Goal: Find specific page/section: Find specific page/section

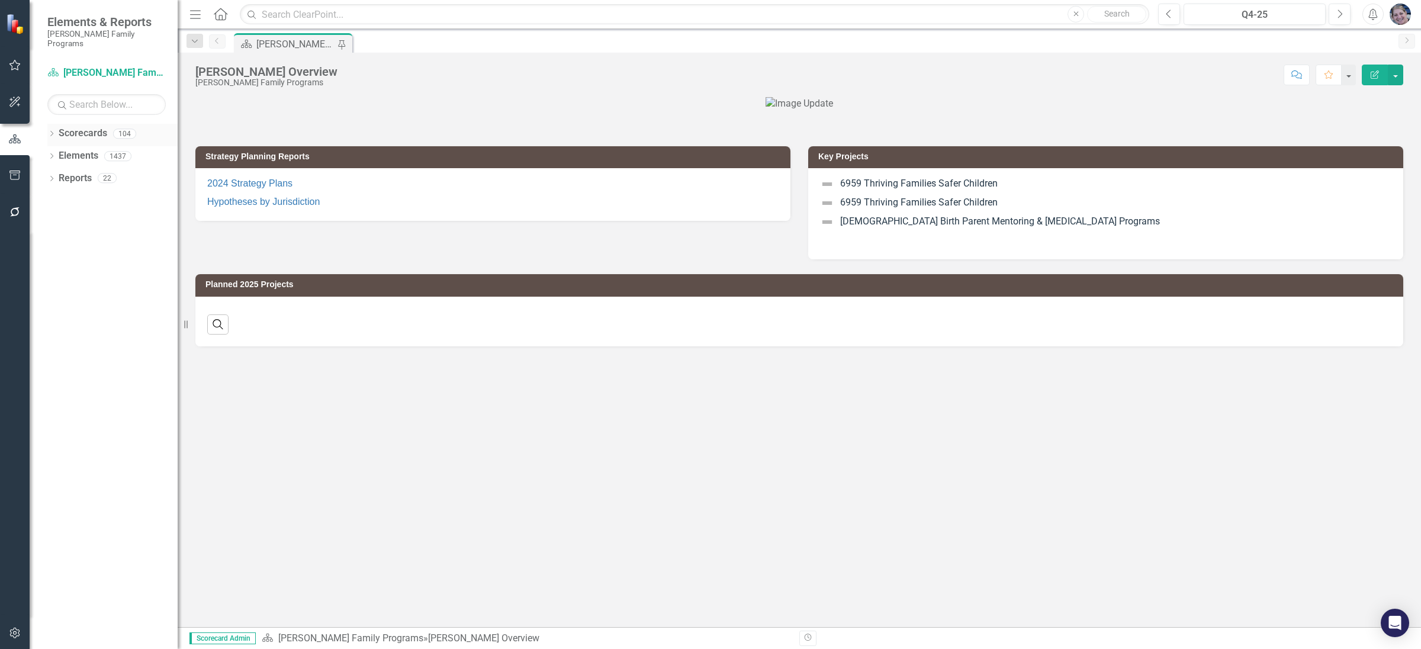
click at [52, 131] on icon "Dropdown" at bounding box center [51, 134] width 8 height 7
click at [61, 152] on icon "Dropdown" at bounding box center [57, 155] width 9 height 7
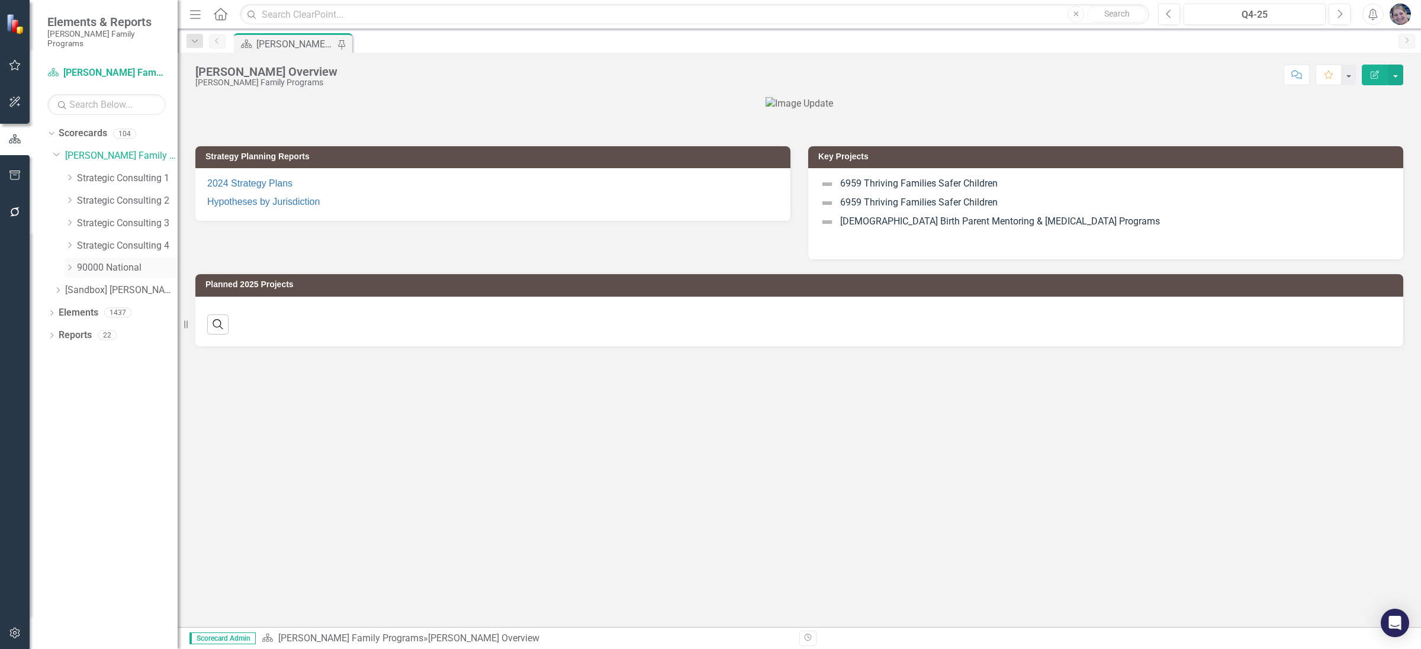
click at [72, 264] on icon "Dropdown" at bounding box center [69, 267] width 9 height 7
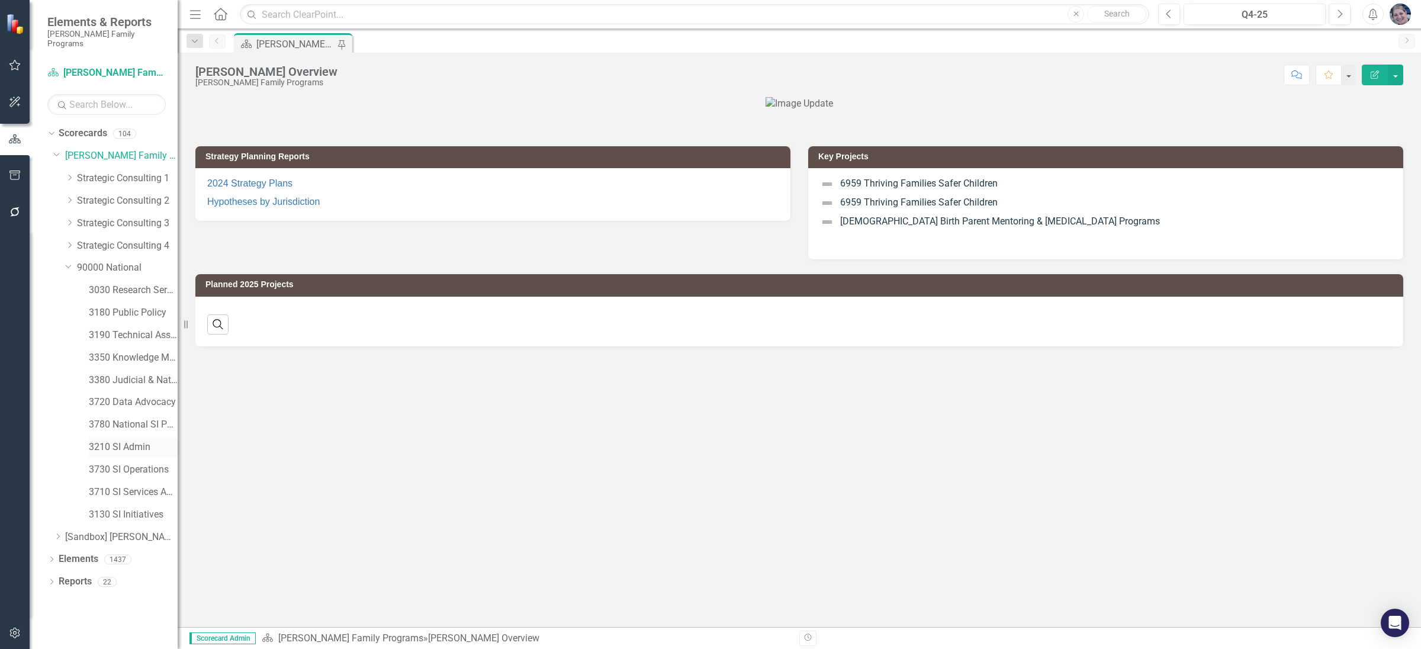
click at [124, 441] on link "3210 SI Admin" at bounding box center [133, 448] width 89 height 14
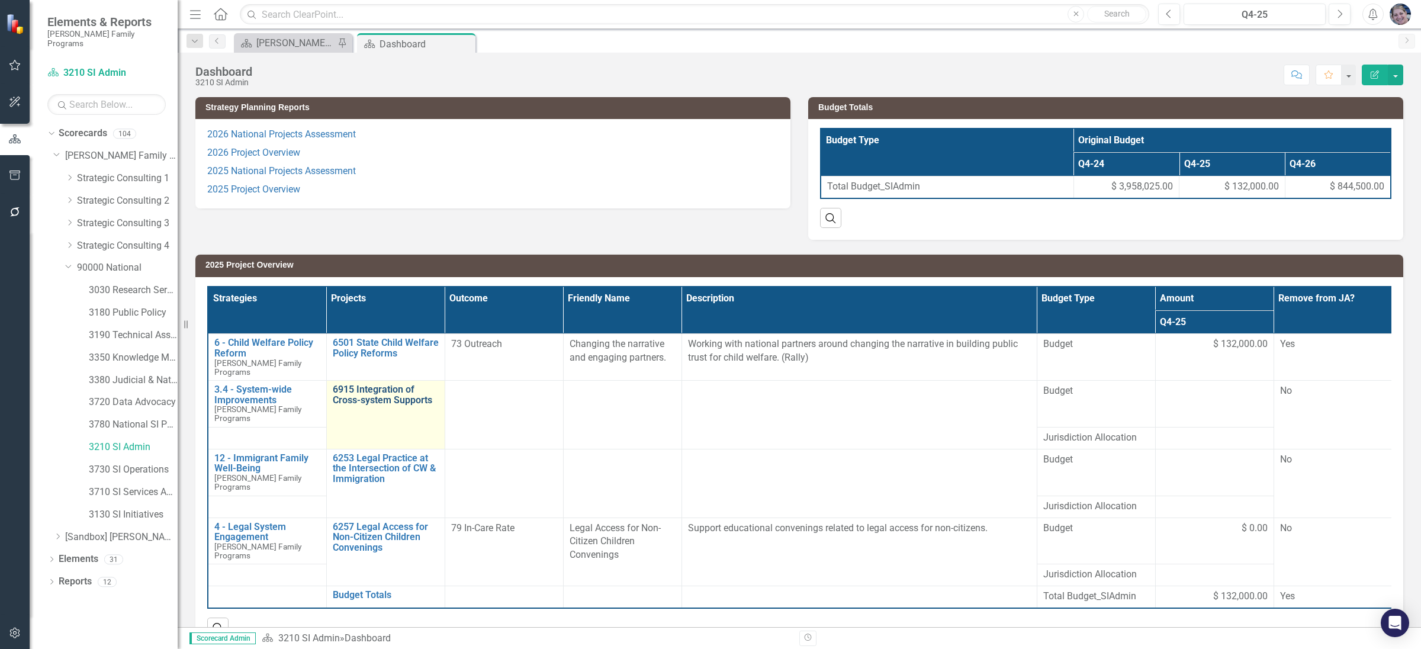
click at [399, 391] on link "6915 Integration of Cross-system Supports" at bounding box center [386, 394] width 106 height 21
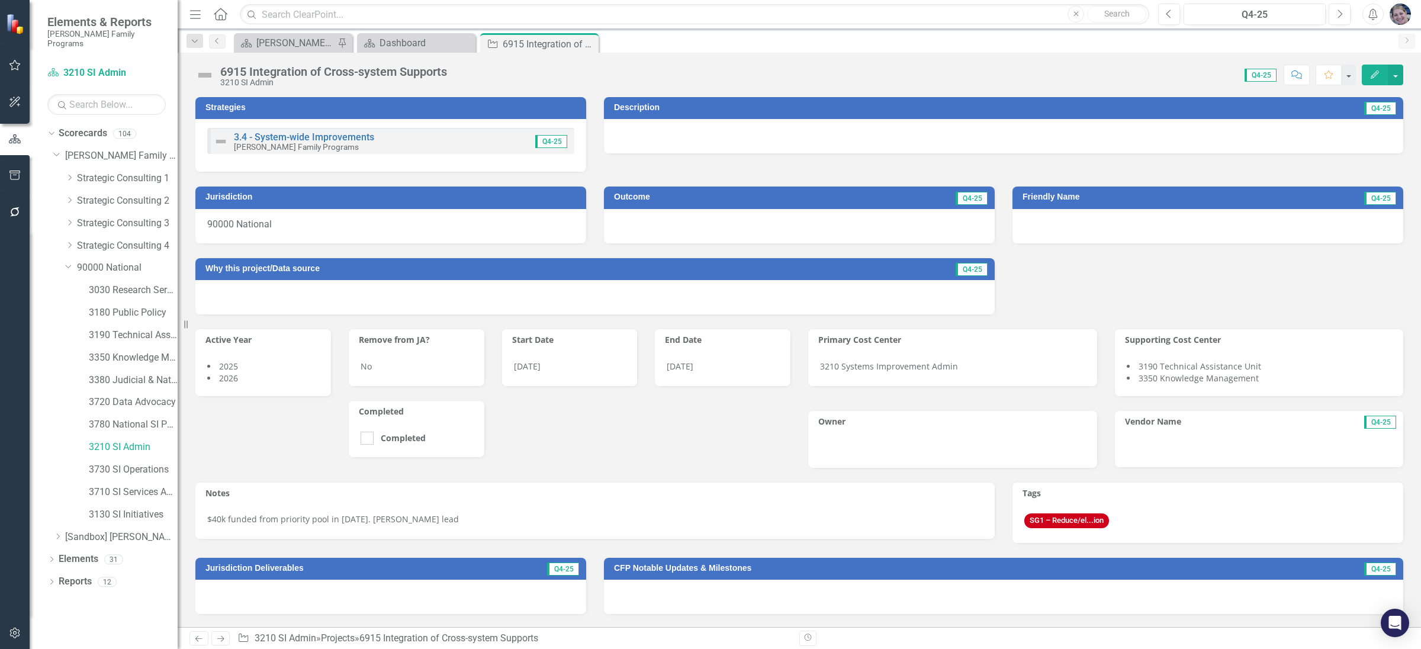
click at [236, 365] on span "2025" at bounding box center [228, 366] width 19 height 11
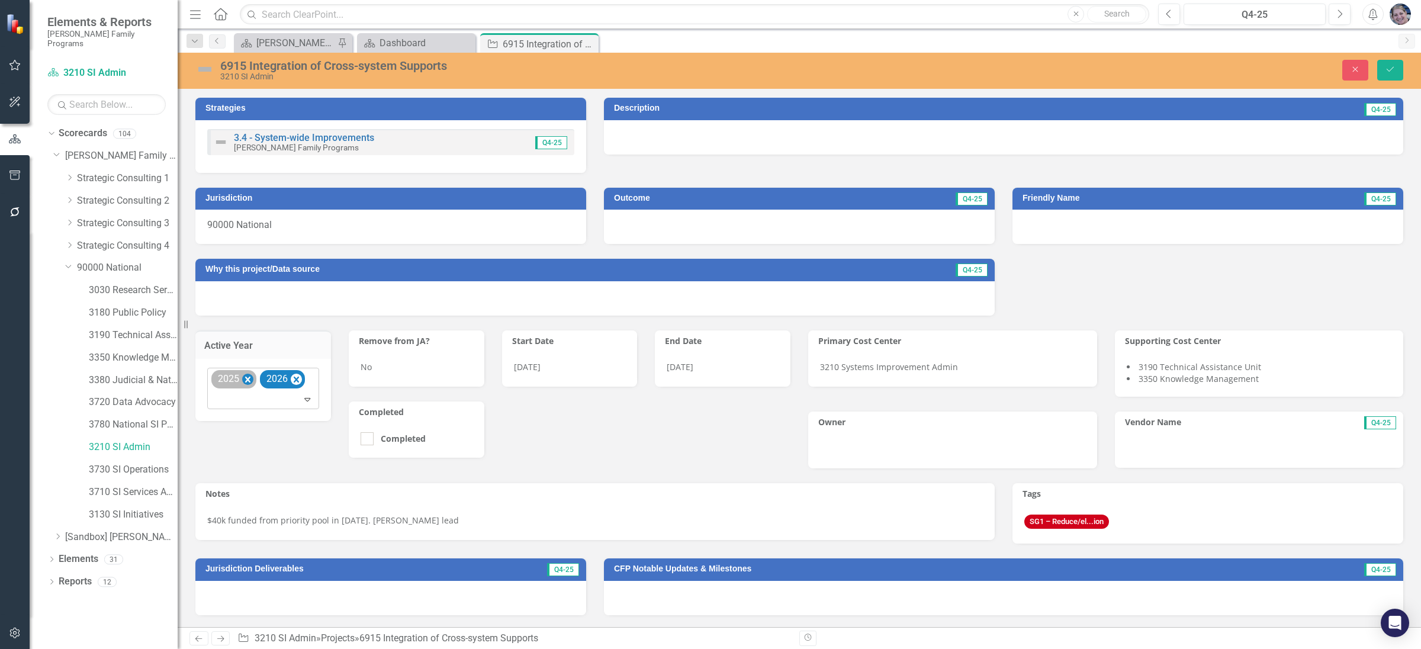
click at [252, 380] on icon "Remove 2025" at bounding box center [247, 379] width 11 height 15
click at [1355, 69] on icon "Close" at bounding box center [1355, 69] width 11 height 8
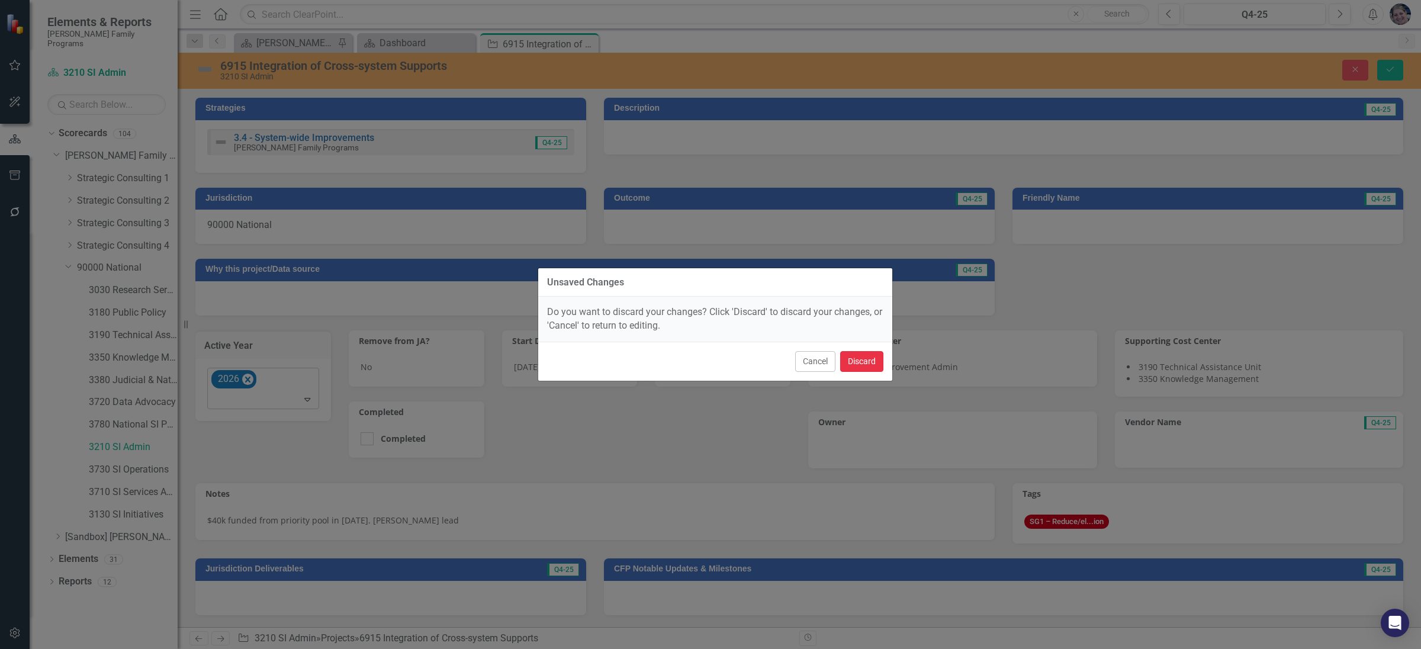
click at [857, 364] on button "Discard" at bounding box center [861, 361] width 43 height 21
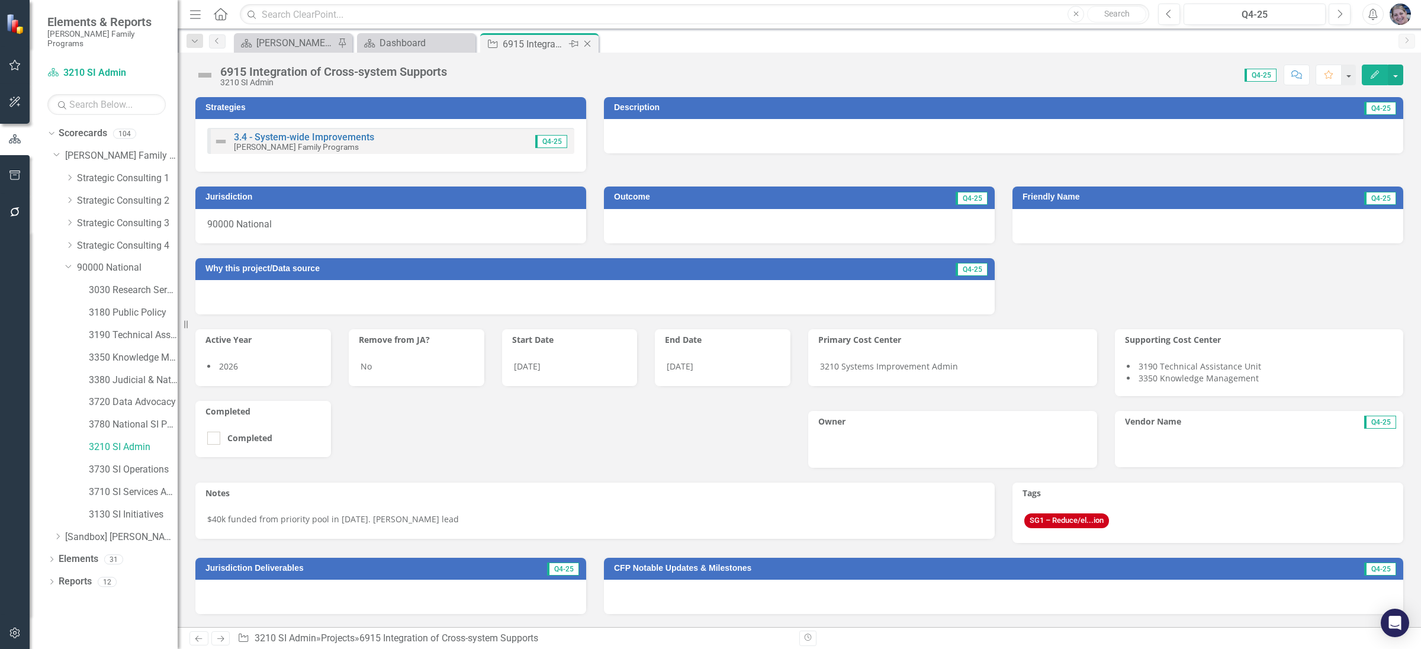
click at [592, 44] on icon "Close" at bounding box center [588, 43] width 12 height 9
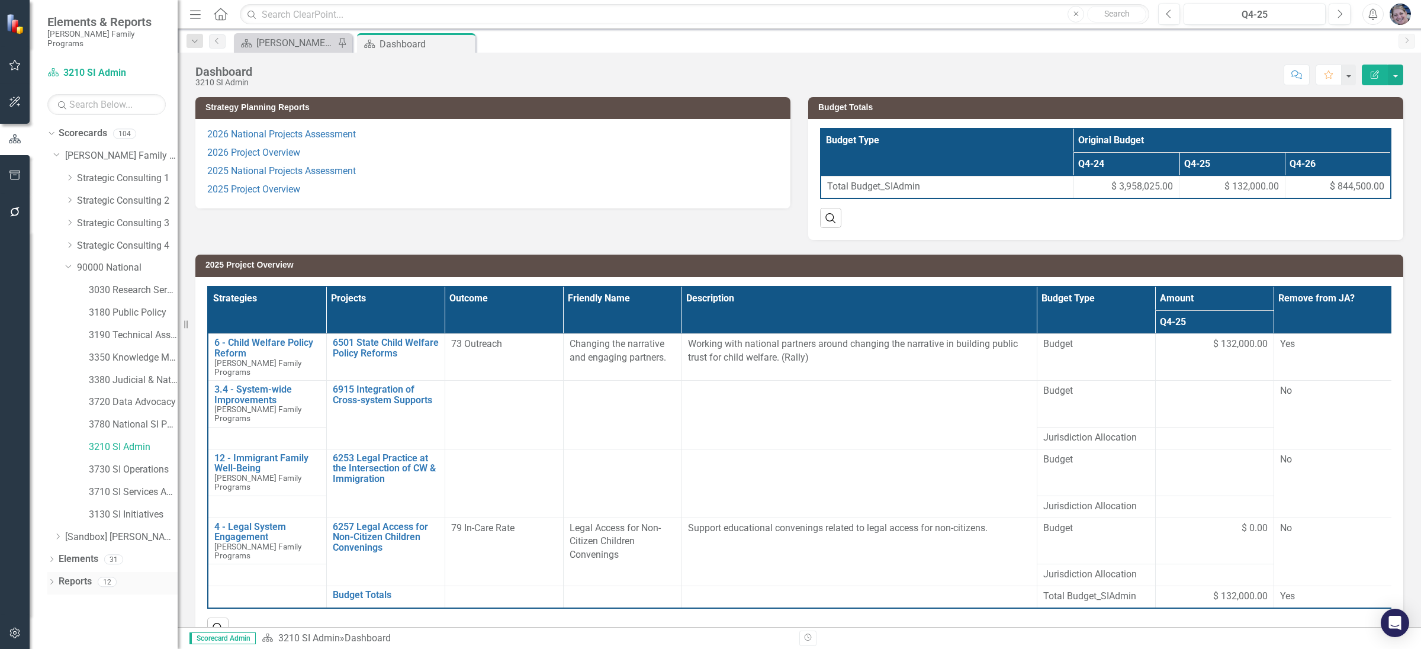
click at [52, 580] on icon "Dropdown" at bounding box center [51, 583] width 8 height 7
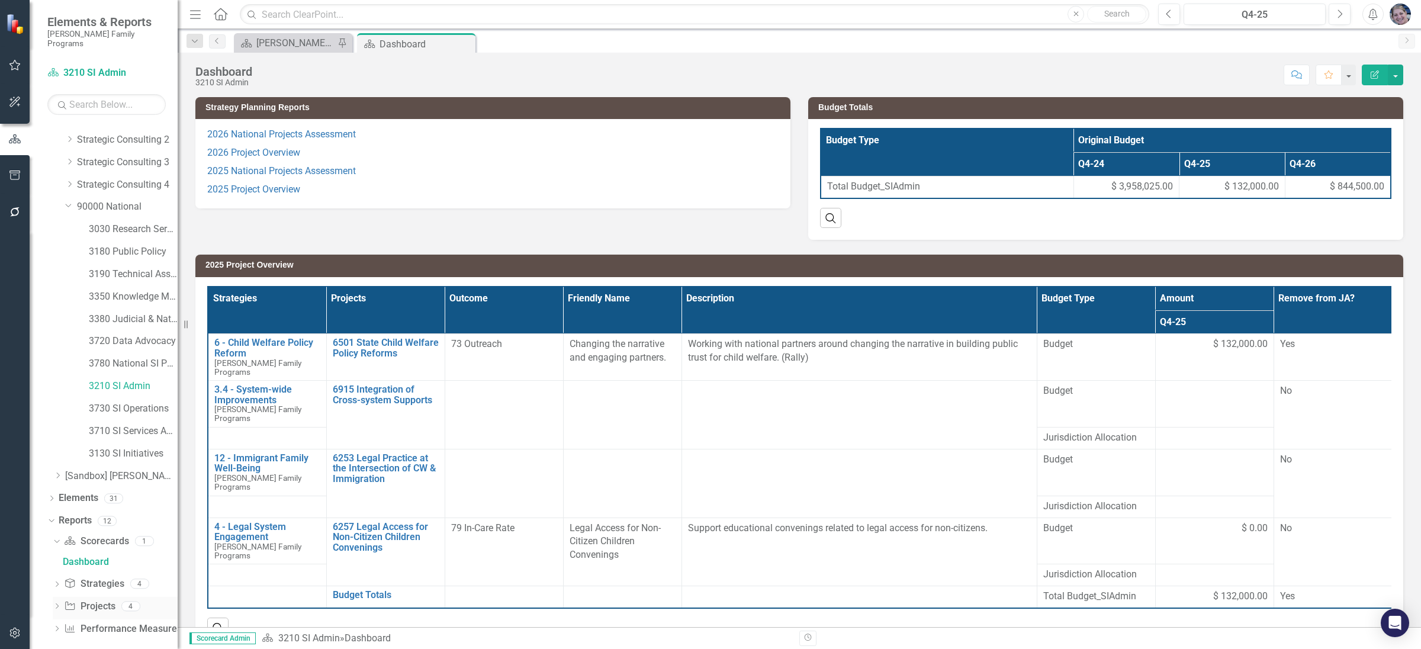
click at [89, 600] on link "Project Projects" at bounding box center [89, 607] width 51 height 14
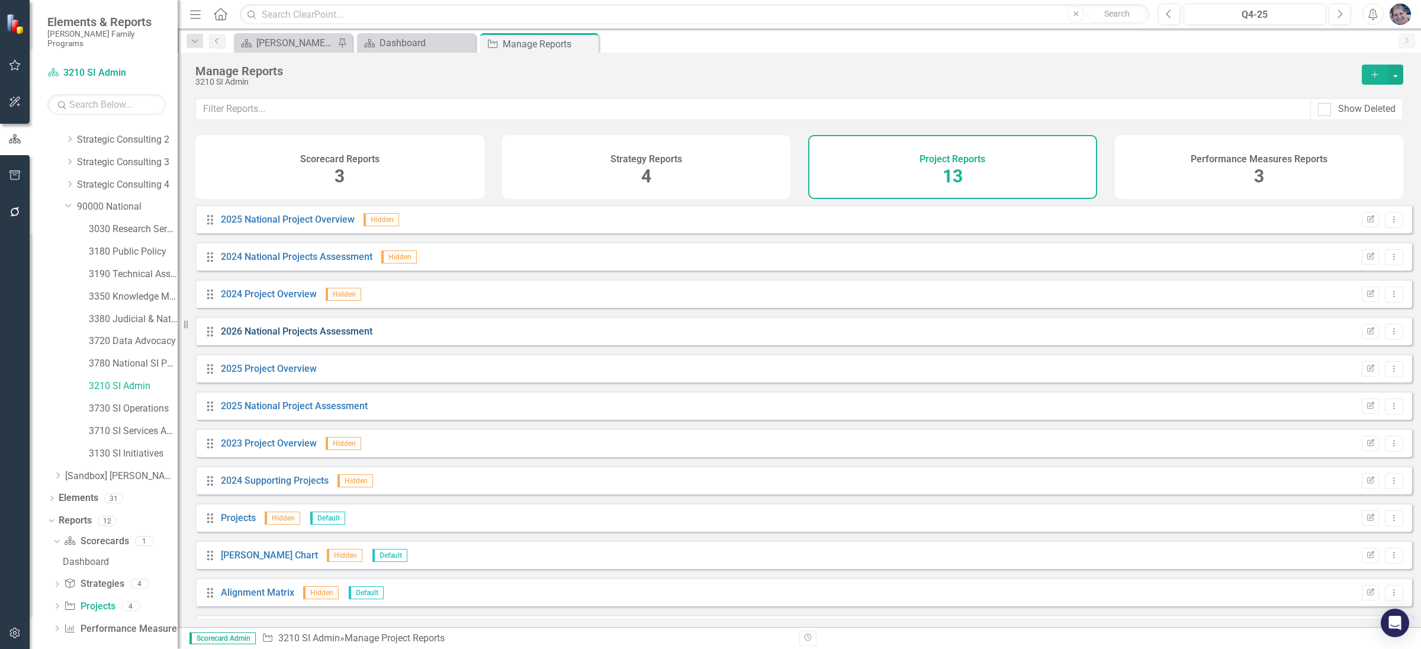
click at [336, 337] on link "2026 National Projects Assessment" at bounding box center [297, 331] width 152 height 11
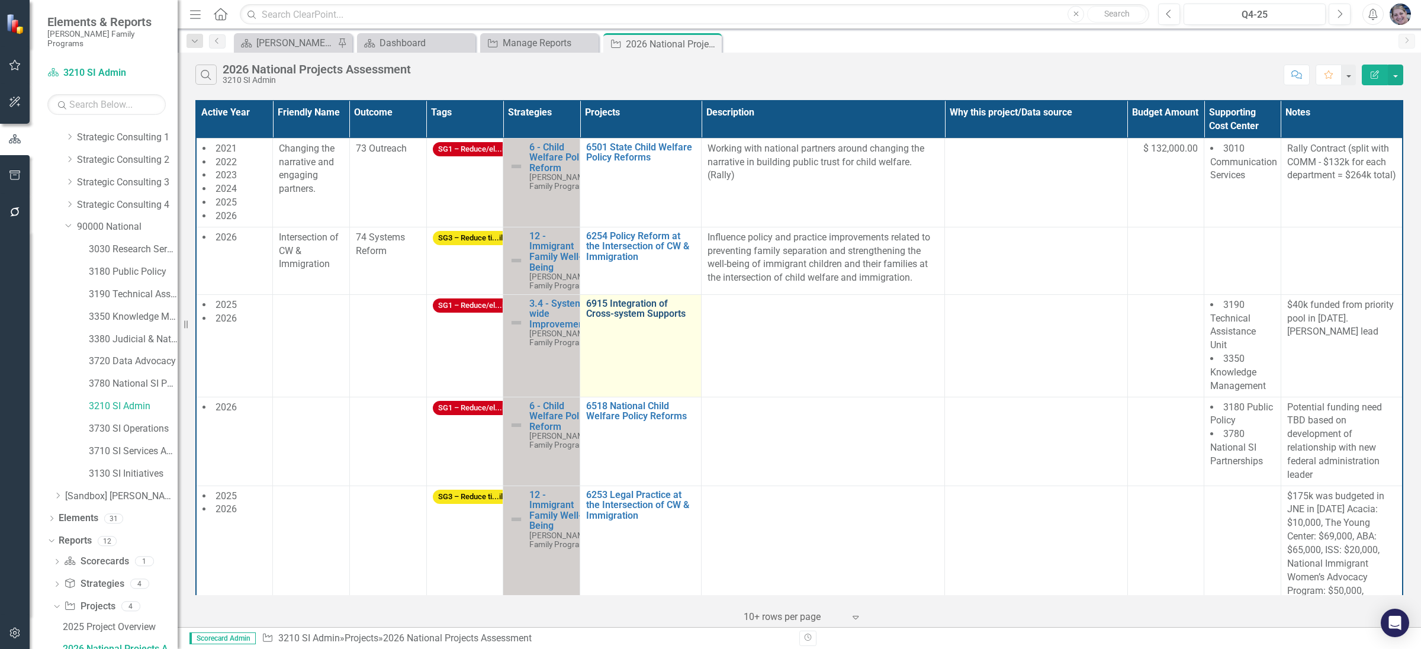
click at [621, 319] on link "6915 Integration of Cross-system Supports" at bounding box center [640, 308] width 109 height 21
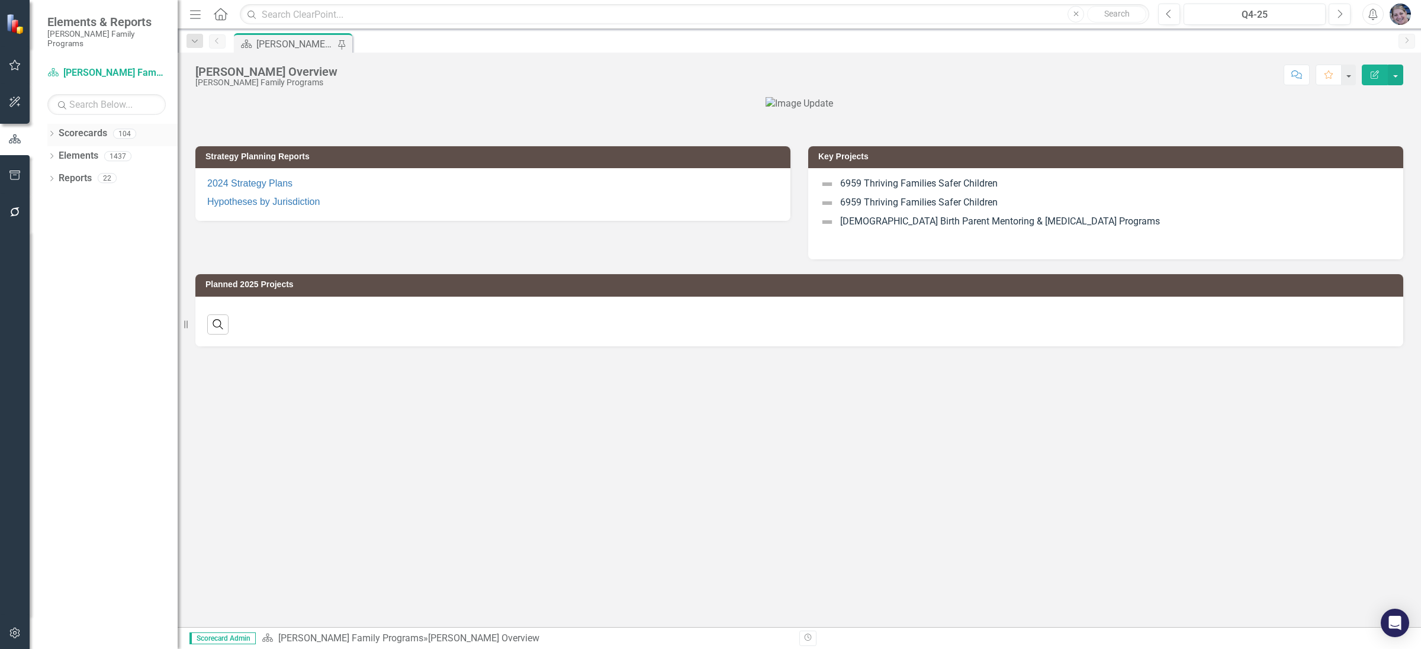
click at [49, 131] on icon "Dropdown" at bounding box center [51, 134] width 8 height 7
click at [57, 152] on icon "Dropdown" at bounding box center [57, 155] width 9 height 7
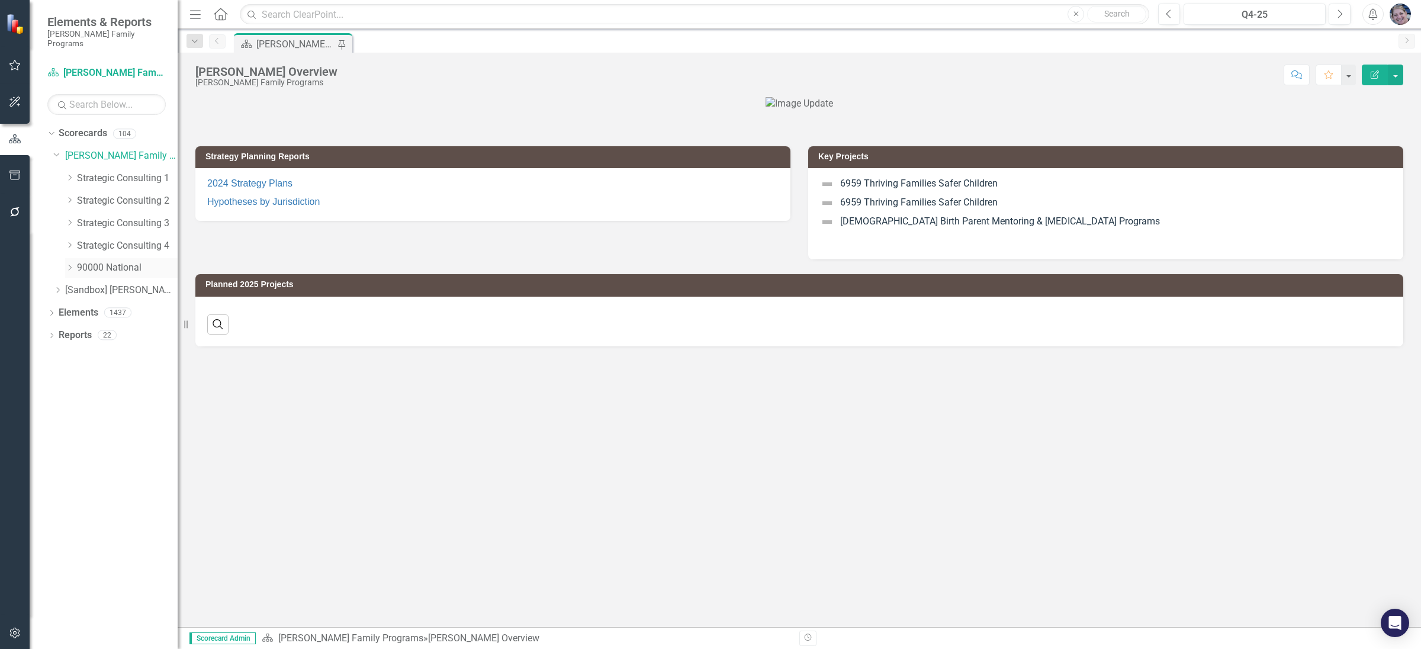
click at [72, 264] on icon "Dropdown" at bounding box center [69, 267] width 9 height 7
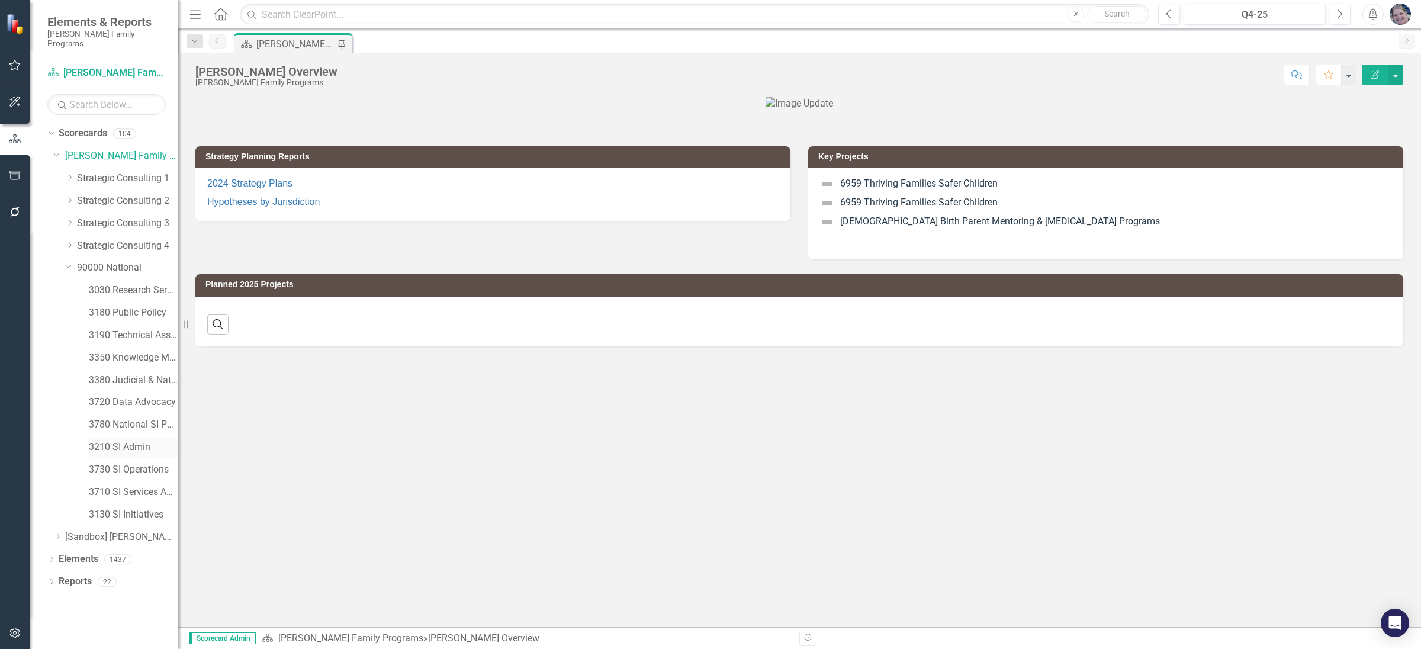
click at [136, 441] on link "3210 SI Admin" at bounding box center [133, 448] width 89 height 14
